Goal: Task Accomplishment & Management: Manage account settings

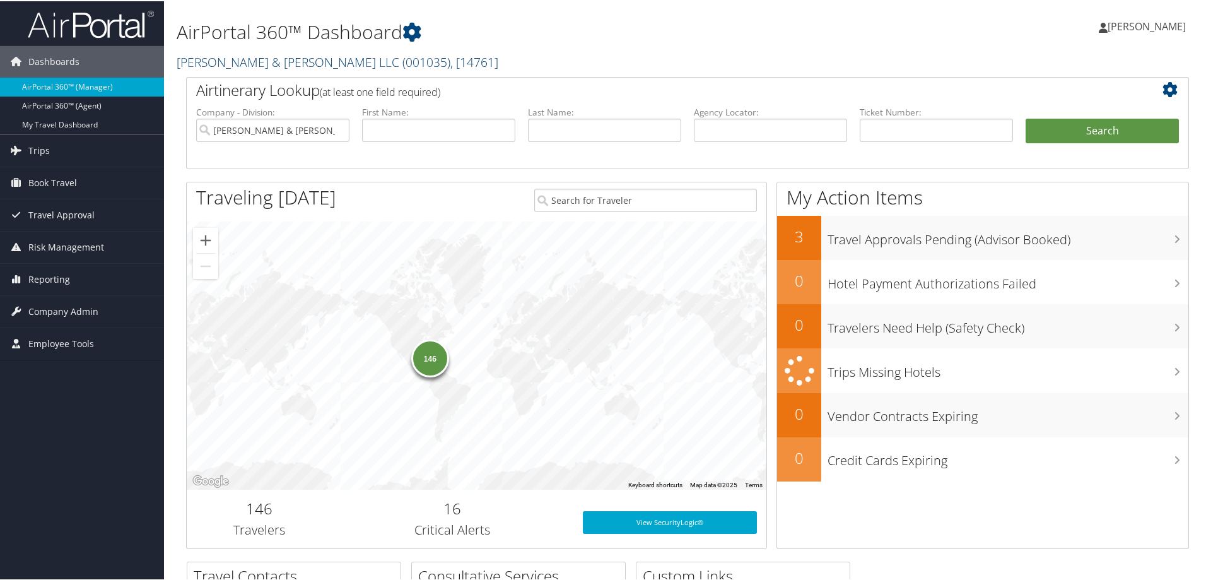
click at [234, 68] on link "[PERSON_NAME] & [PERSON_NAME] LLC ( 001035 ) , [ 14761 ]" at bounding box center [338, 60] width 322 height 17
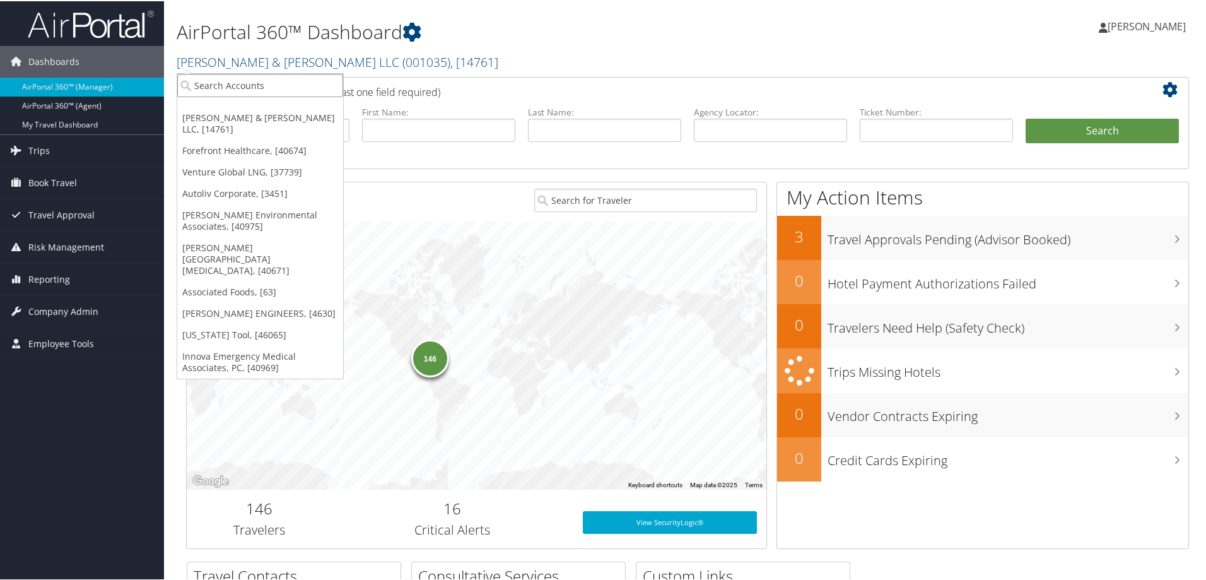
click at [230, 81] on input "search" at bounding box center [260, 84] width 166 height 23
click at [66, 306] on span "Company Admin" at bounding box center [63, 311] width 70 height 32
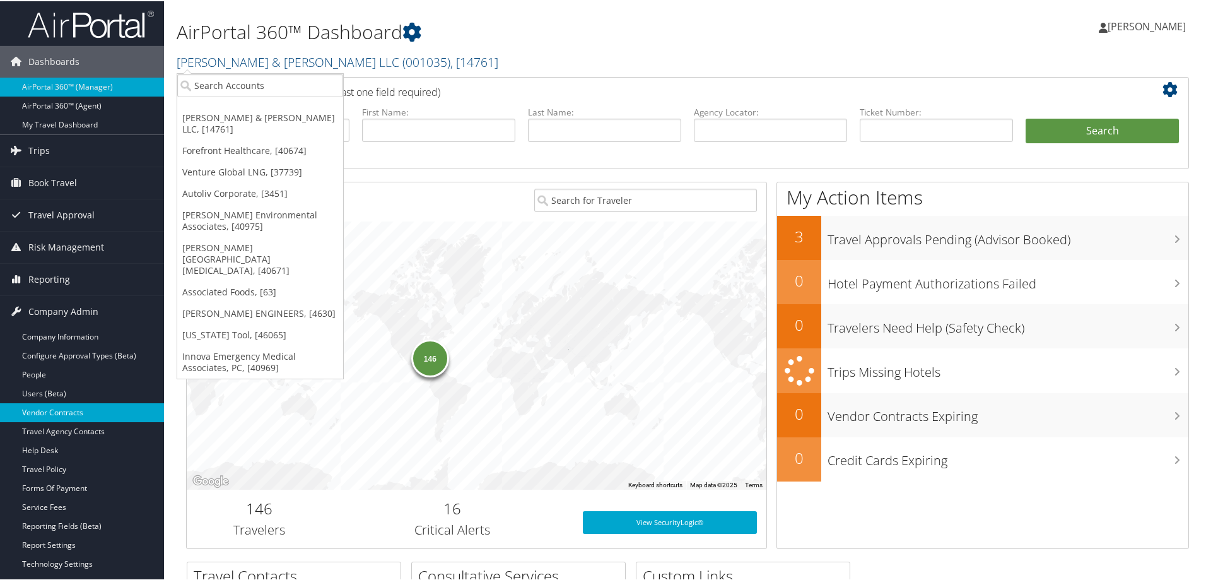
click at [64, 414] on link "Vendor Contracts" at bounding box center [82, 411] width 164 height 19
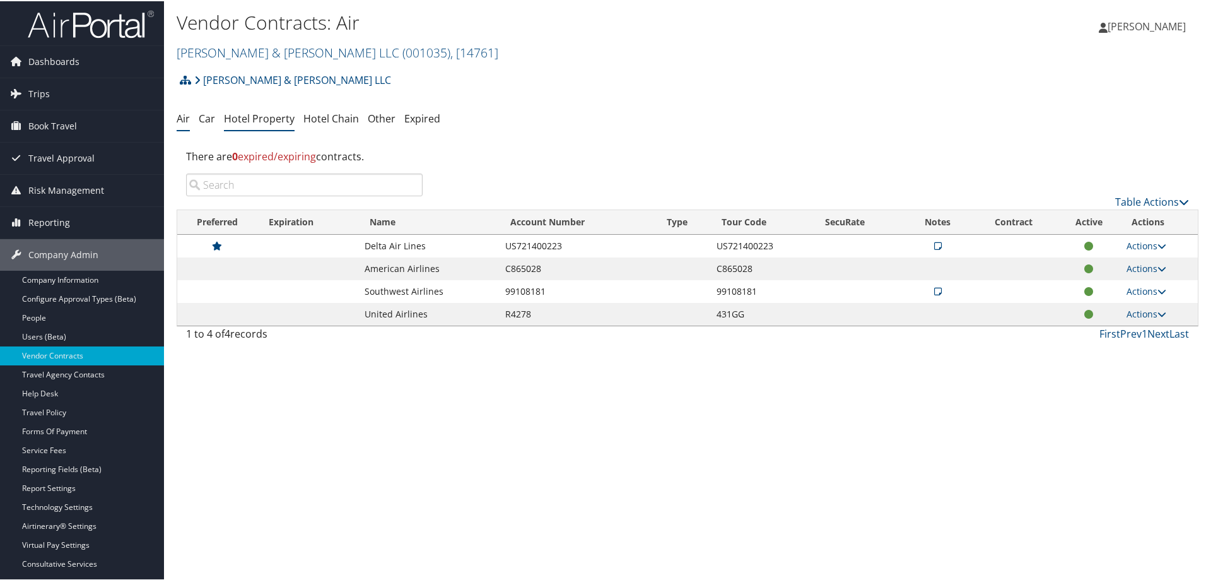
click at [236, 115] on link "Hotel Property" at bounding box center [259, 117] width 71 height 14
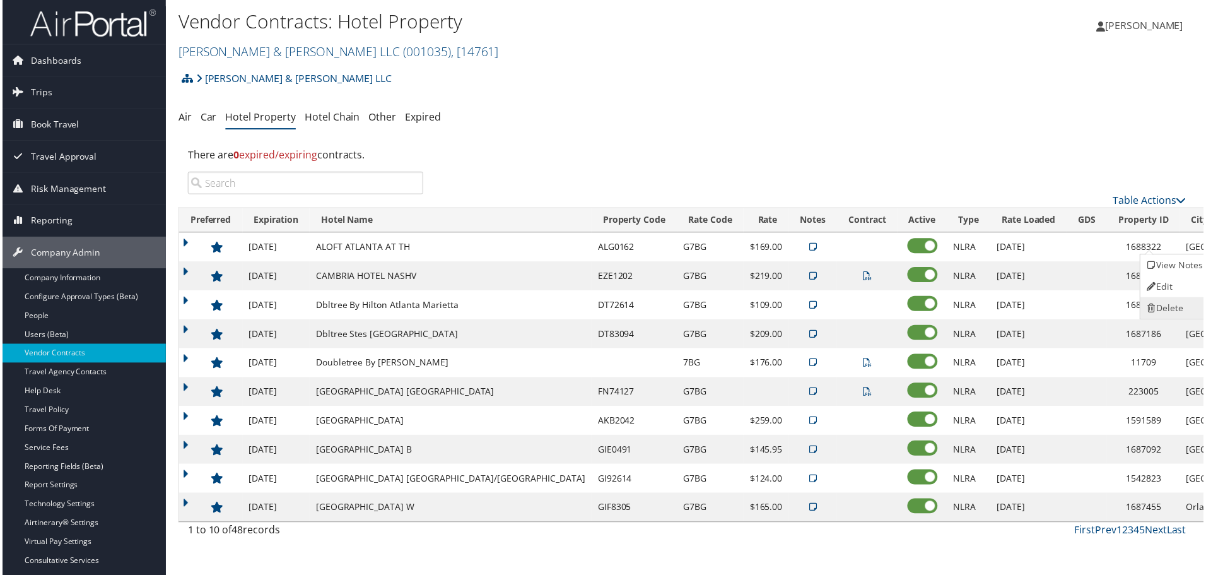
click at [1156, 305] on icon at bounding box center [1153, 309] width 11 height 9
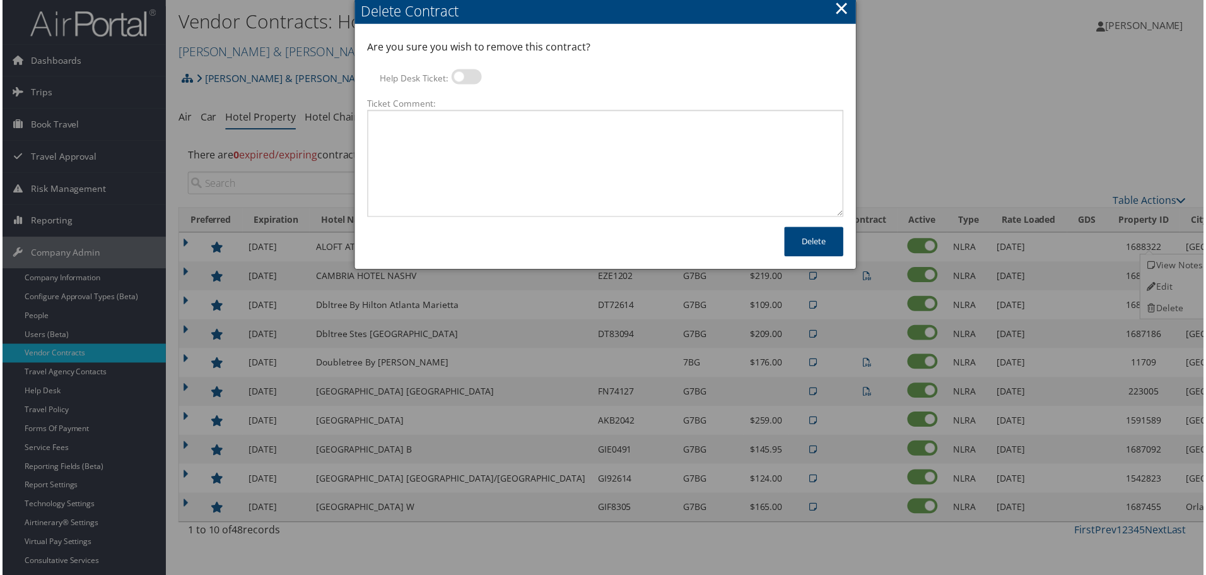
click at [842, 10] on button "×" at bounding box center [843, 8] width 15 height 25
